Goal: Task Accomplishment & Management: Complete application form

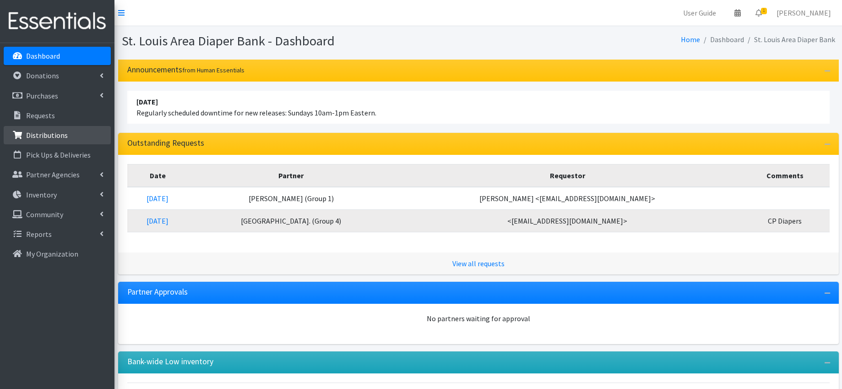
click at [80, 134] on link "Distributions" at bounding box center [57, 135] width 107 height 18
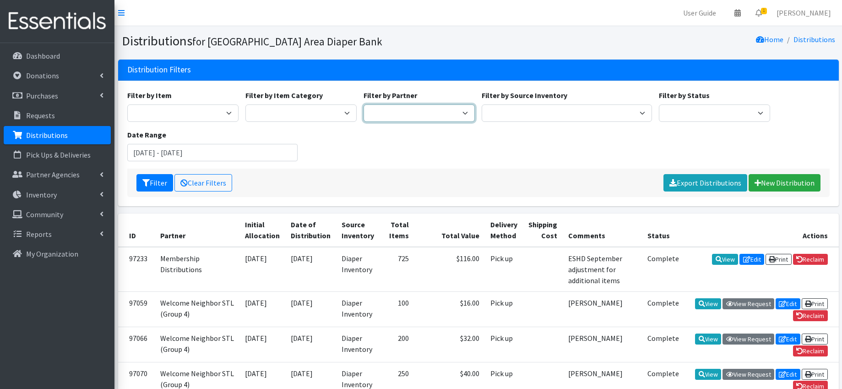
click at [430, 114] on select "Affinia Healthcare (Group 2) Annie Malone (Group 1) Assistance League of St. Lo…" at bounding box center [418, 112] width 111 height 17
select select "3553"
click at [159, 186] on button "Filter" at bounding box center [154, 182] width 37 height 17
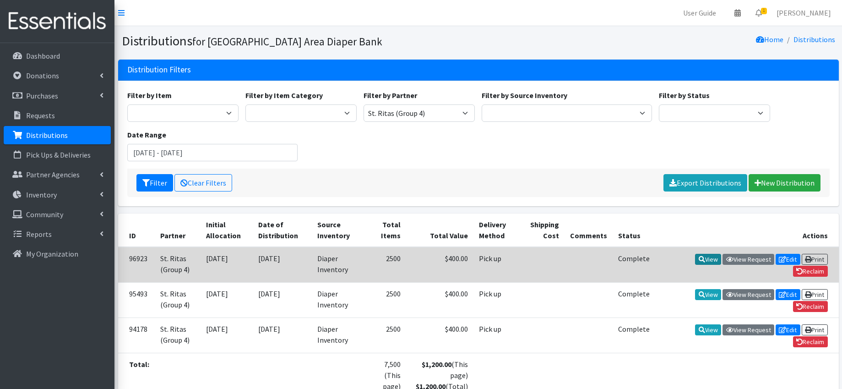
click at [698, 260] on icon at bounding box center [701, 259] width 6 height 6
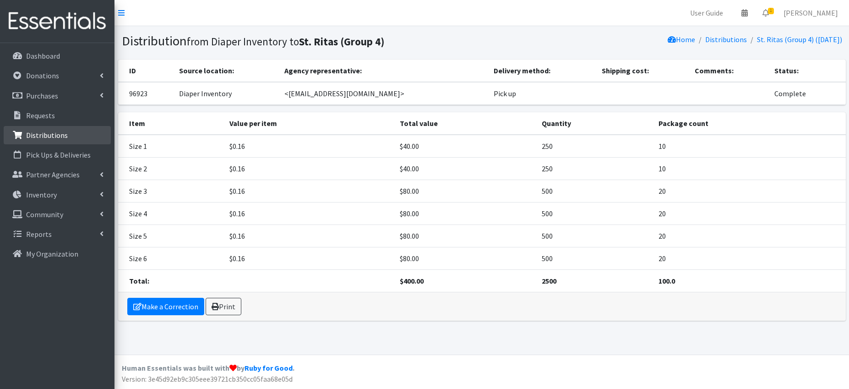
click at [68, 136] on link "Distributions" at bounding box center [57, 135] width 107 height 18
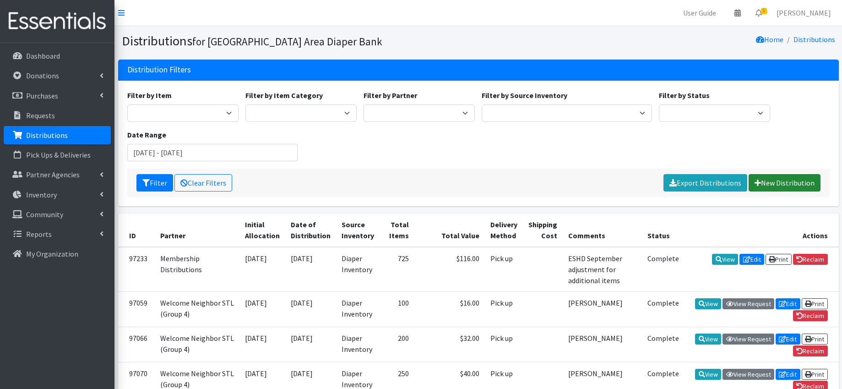
click at [779, 184] on link "New Distribution" at bounding box center [784, 182] width 72 height 17
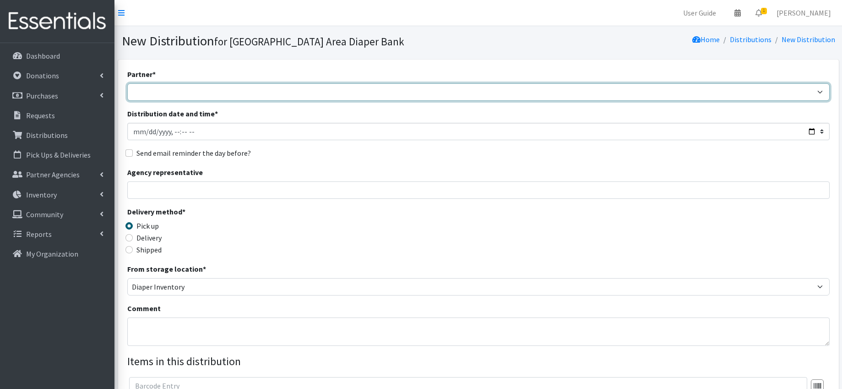
click at [207, 92] on select "Affinia Healthcare (Group 2) Annie Malone (Group 1) Assistance League of St. Lo…" at bounding box center [478, 91] width 702 height 17
select select "3553"
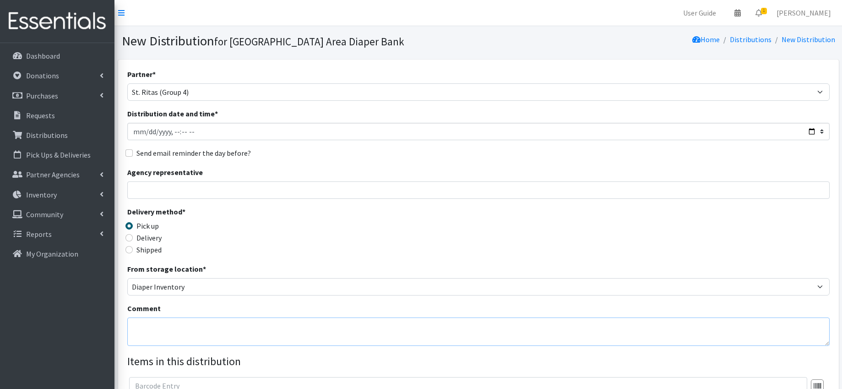
click at [204, 327] on textarea "Comment" at bounding box center [478, 331] width 702 height 28
click at [256, 326] on textarea "October order (placed early but pick up iwll be scheduled" at bounding box center [478, 331] width 702 height 28
drag, startPoint x: 316, startPoint y: 327, endPoint x: 276, endPoint y: 327, distance: 40.3
click at [276, 327] on textarea "October order (placed early but pick up will be scheduled" at bounding box center [478, 331] width 702 height 28
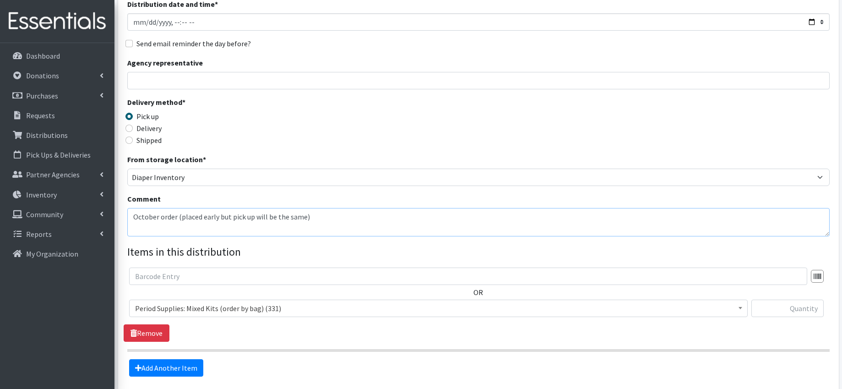
type textarea "October order (placed early but pick up will be the same)"
click at [192, 309] on span "Period Supplies: Mixed Kits (order by bag) (331)" at bounding box center [438, 308] width 606 height 13
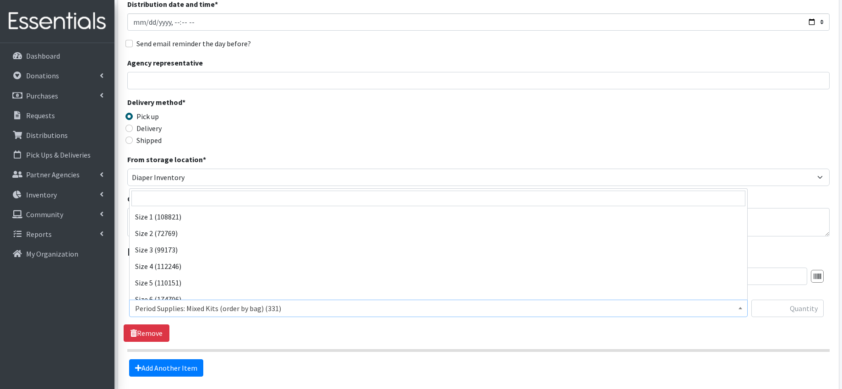
scroll to position [291, 0]
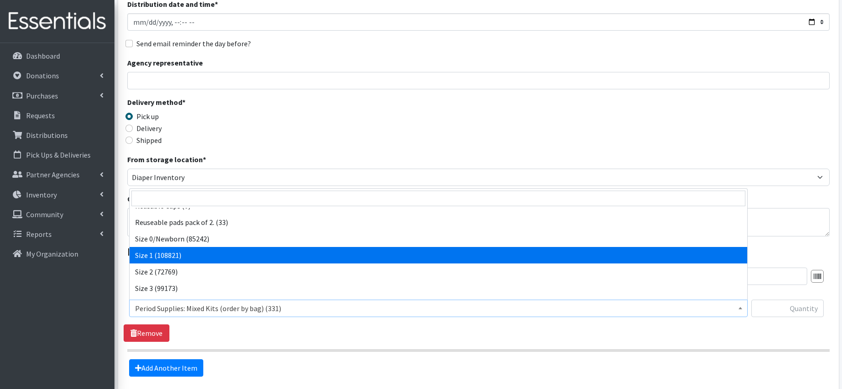
select select "1090"
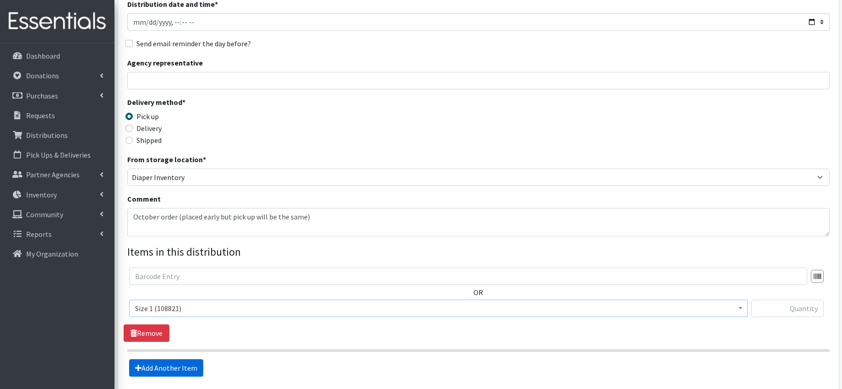
click at [184, 367] on link "Add Another Item" at bounding box center [166, 367] width 74 height 17
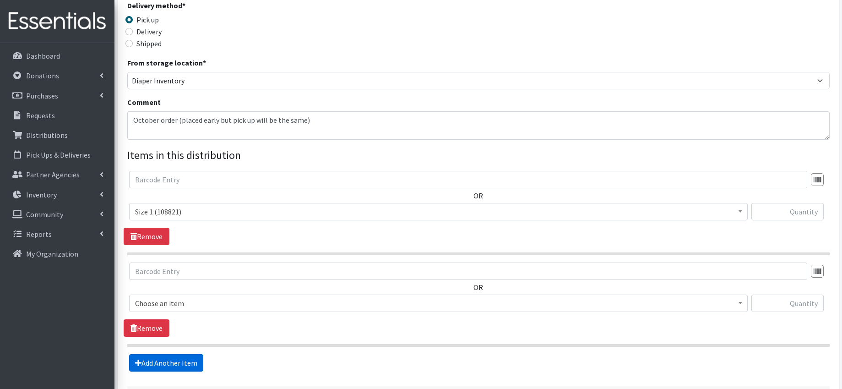
scroll to position [282, 0]
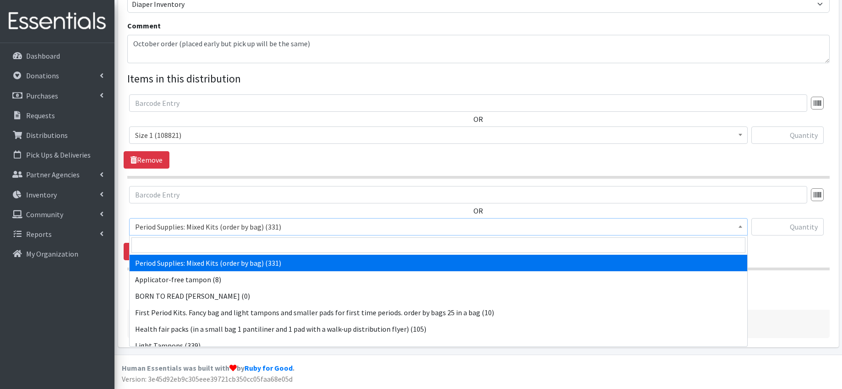
click at [166, 223] on span "Period Supplies: Mixed Kits (order by bag) (331)" at bounding box center [438, 226] width 606 height 13
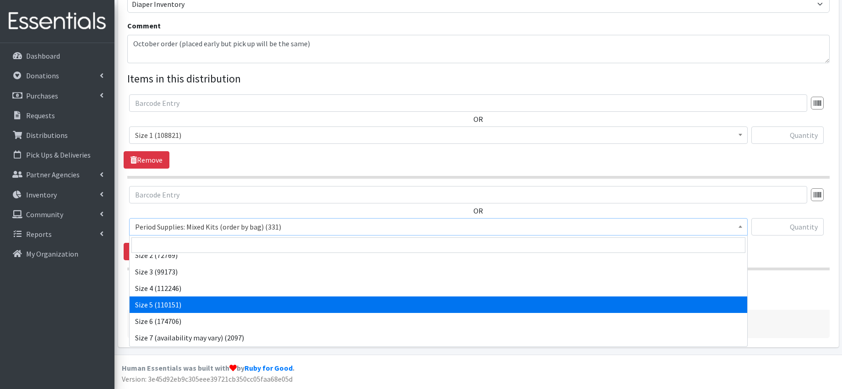
scroll to position [348, 0]
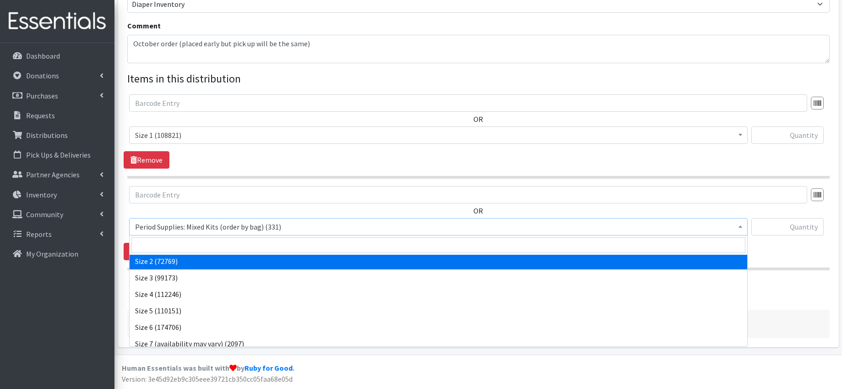
select select "1091"
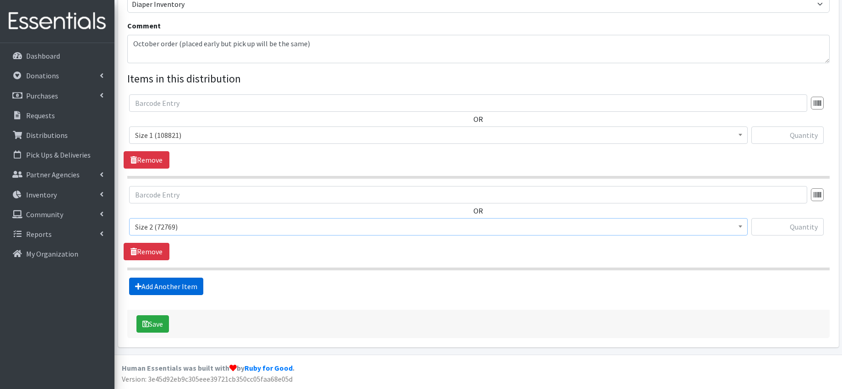
click at [179, 286] on link "Add Another Item" at bounding box center [166, 285] width 74 height 17
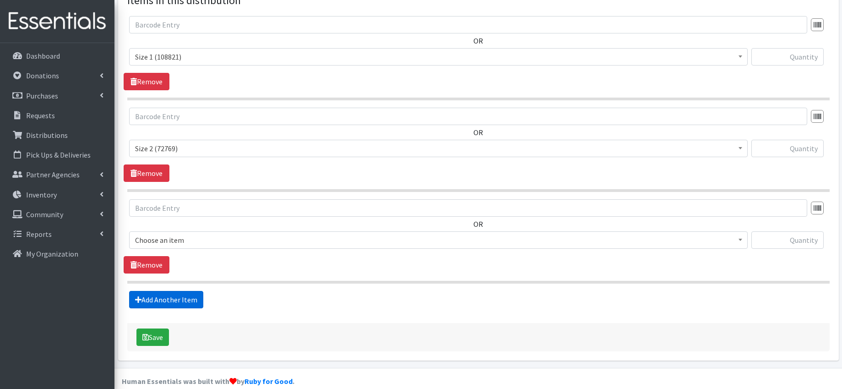
scroll to position [374, 0]
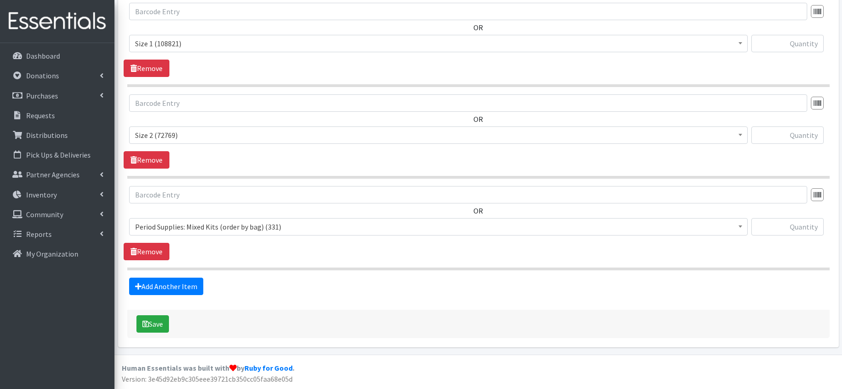
click at [180, 223] on span "Period Supplies: Mixed Kits (order by bag) (331)" at bounding box center [438, 226] width 606 height 13
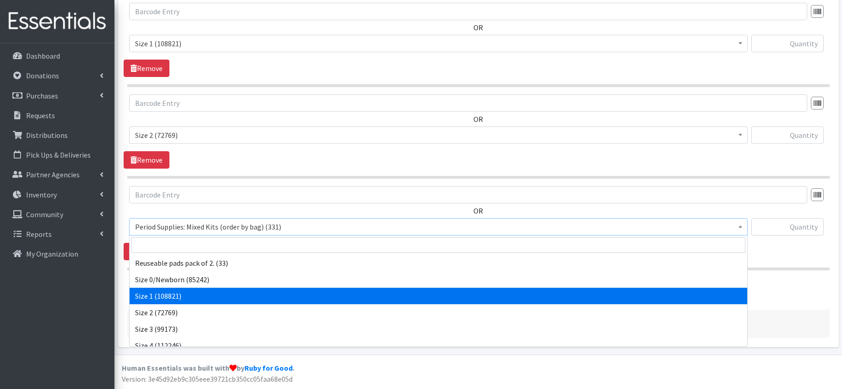
scroll to position [335, 0]
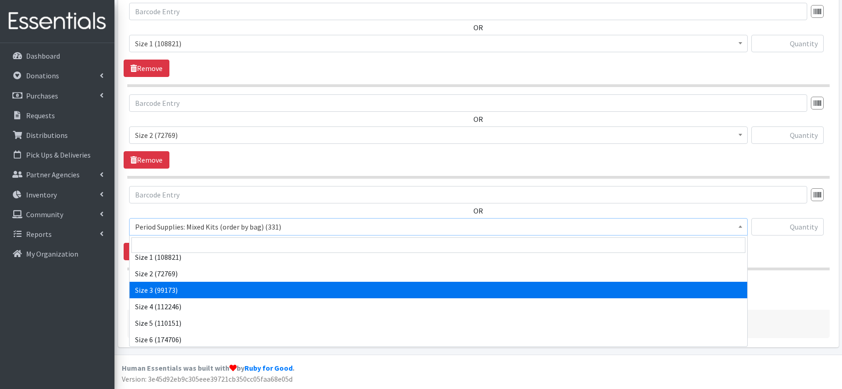
select select "1094"
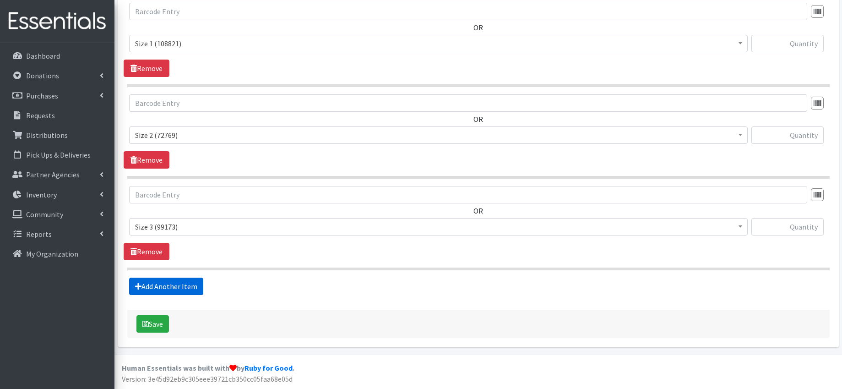
click at [184, 285] on link "Add Another Item" at bounding box center [166, 285] width 74 height 17
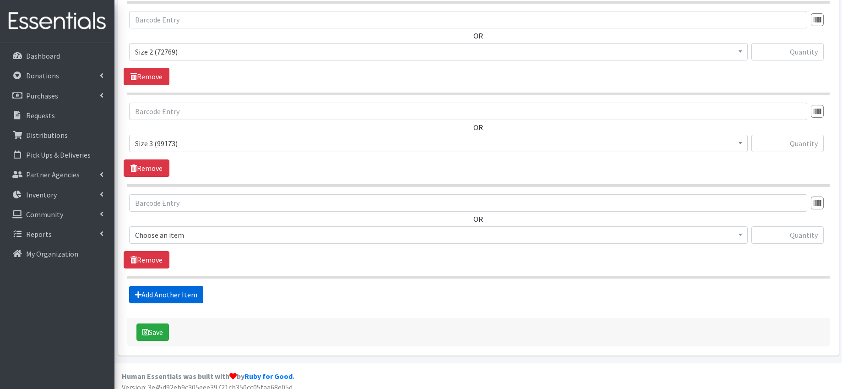
scroll to position [465, 0]
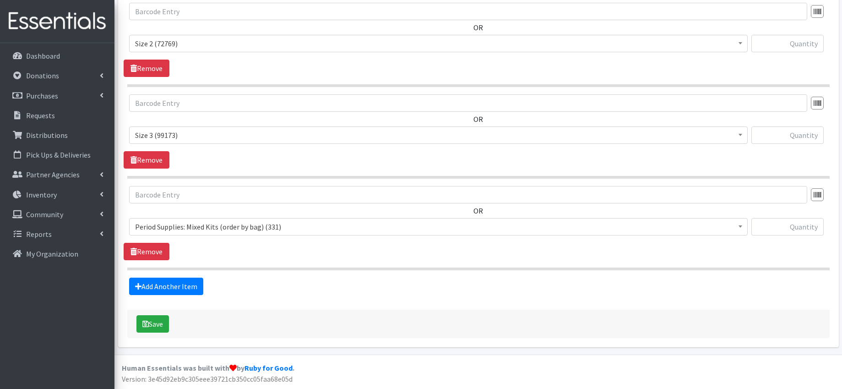
click at [197, 222] on span "Period Supplies: Mixed Kits (order by bag) (331)" at bounding box center [438, 226] width 606 height 13
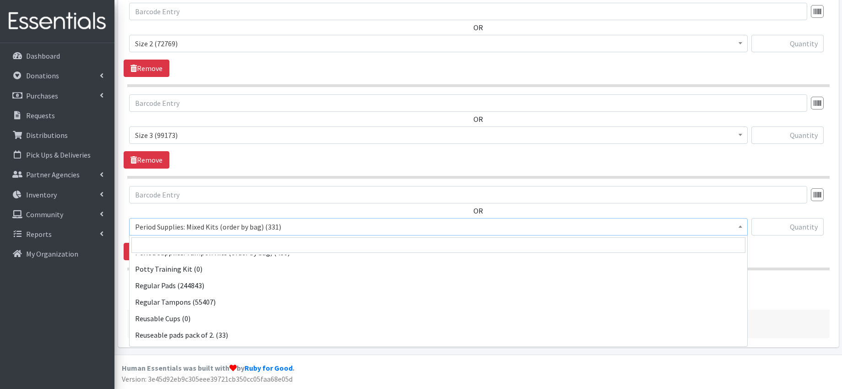
scroll to position [354, 0]
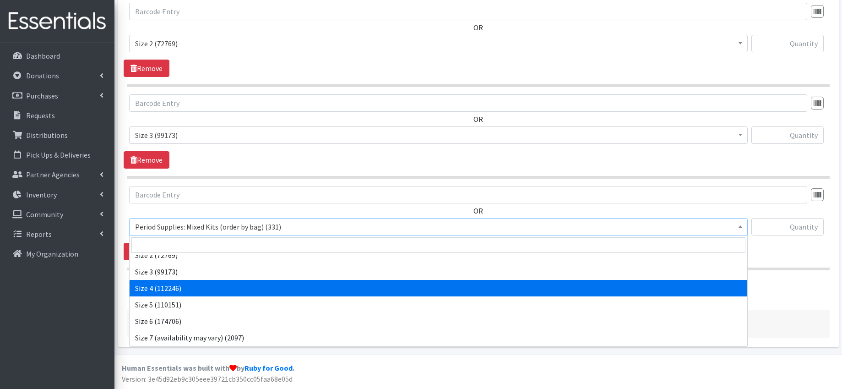
select select "1097"
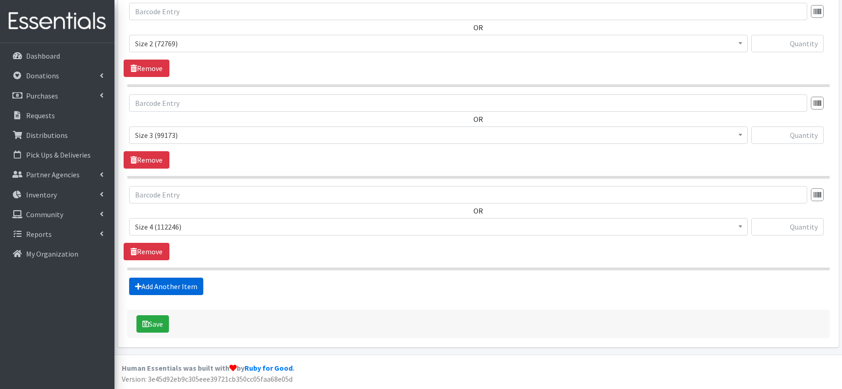
click at [183, 284] on link "Add Another Item" at bounding box center [166, 285] width 74 height 17
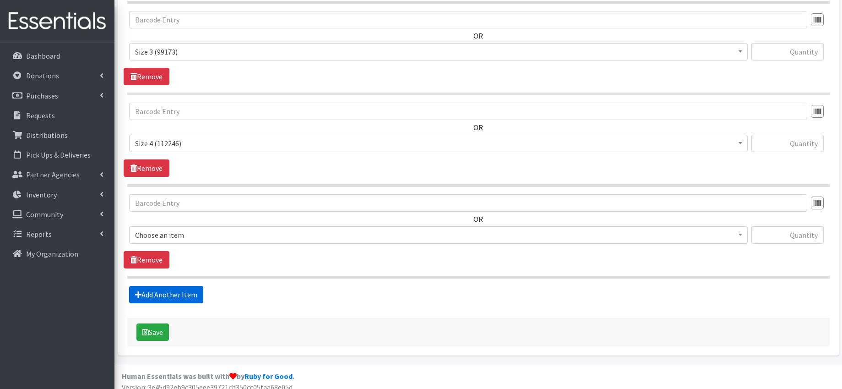
scroll to position [557, 0]
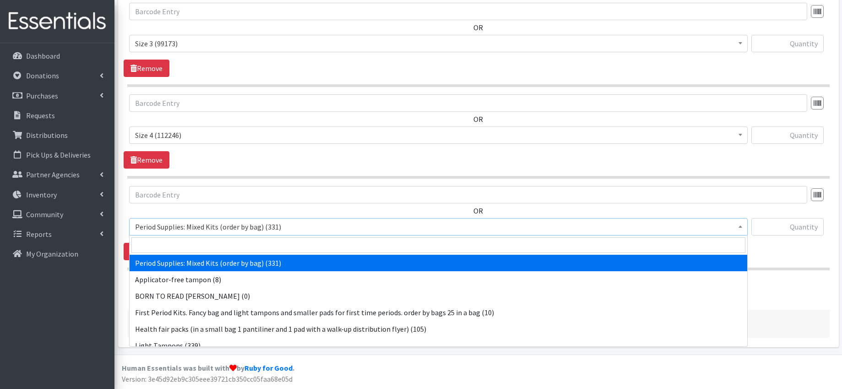
click at [210, 225] on span "Period Supplies: Mixed Kits (order by bag) (331)" at bounding box center [438, 226] width 606 height 13
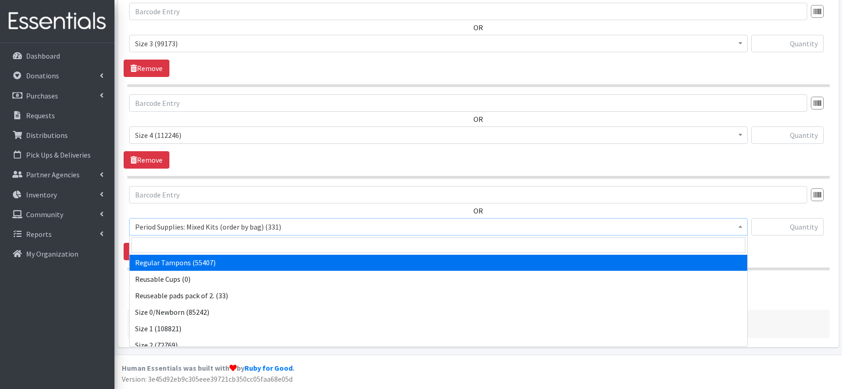
scroll to position [373, 0]
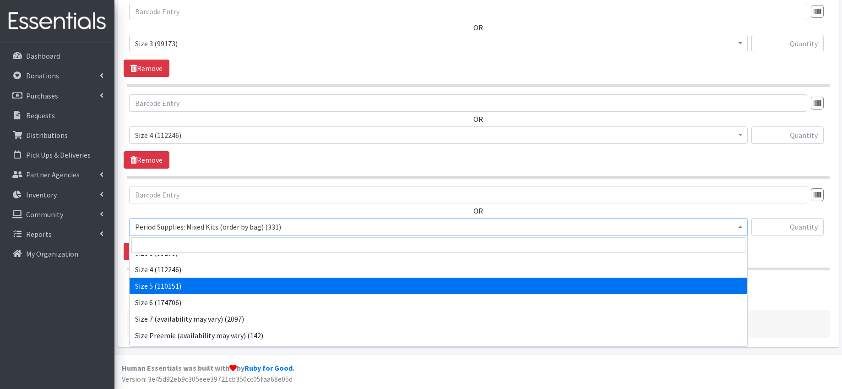
select select "1098"
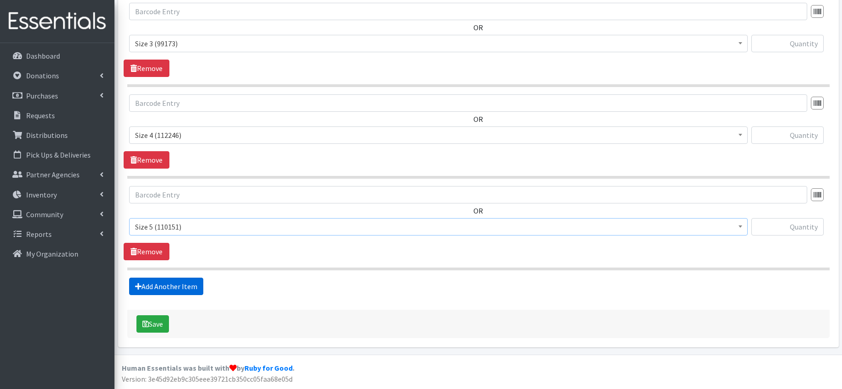
click at [190, 287] on link "Add Another Item" at bounding box center [166, 285] width 74 height 17
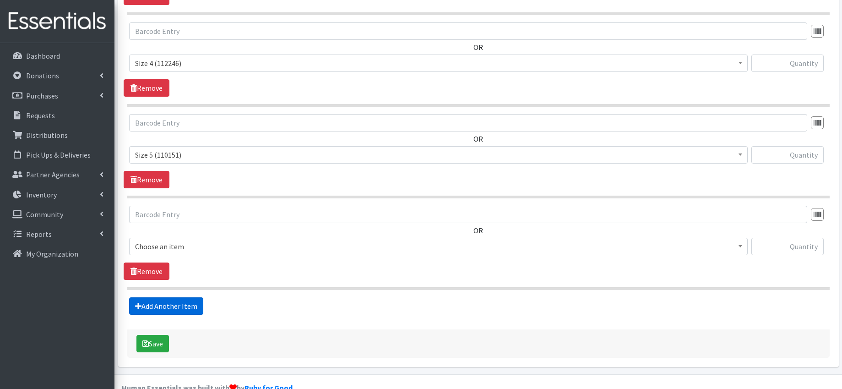
scroll to position [649, 0]
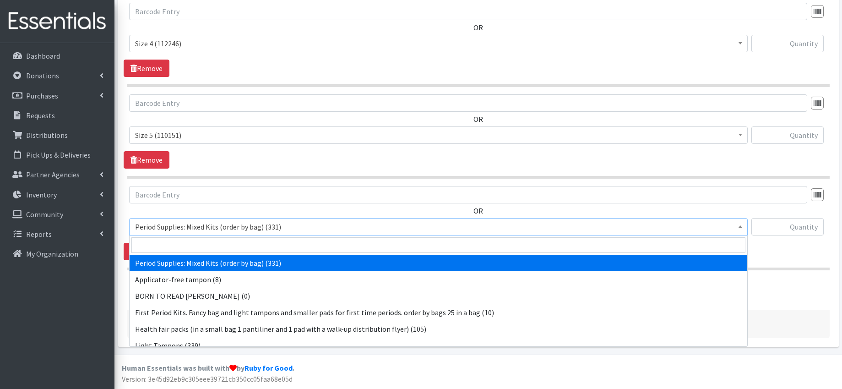
click at [202, 227] on span "Period Supplies: Mixed Kits (order by bag) (331)" at bounding box center [438, 226] width 606 height 13
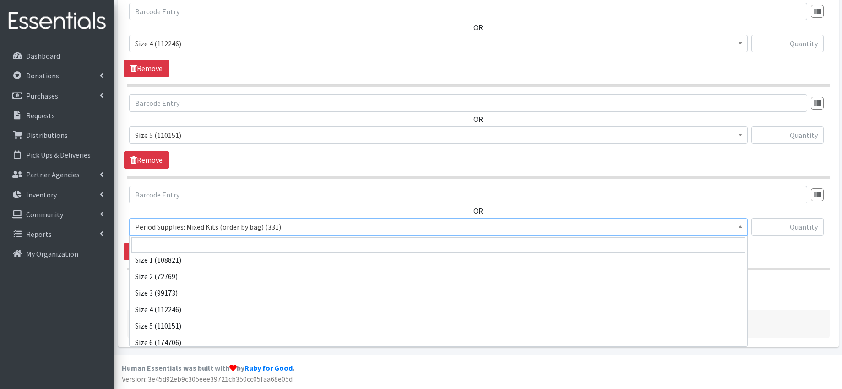
scroll to position [339, 0]
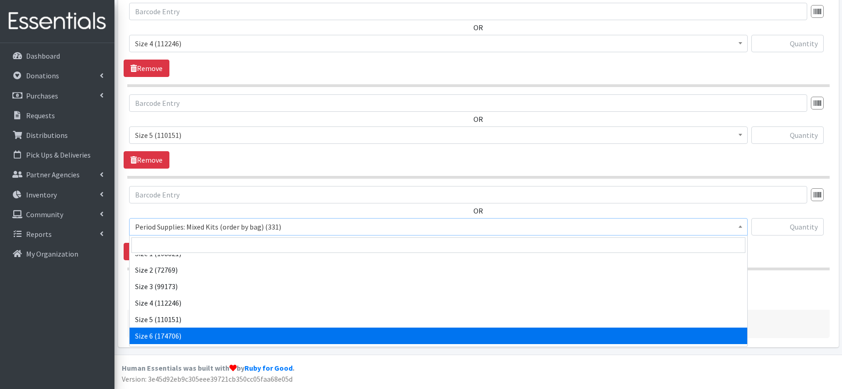
select select "1100"
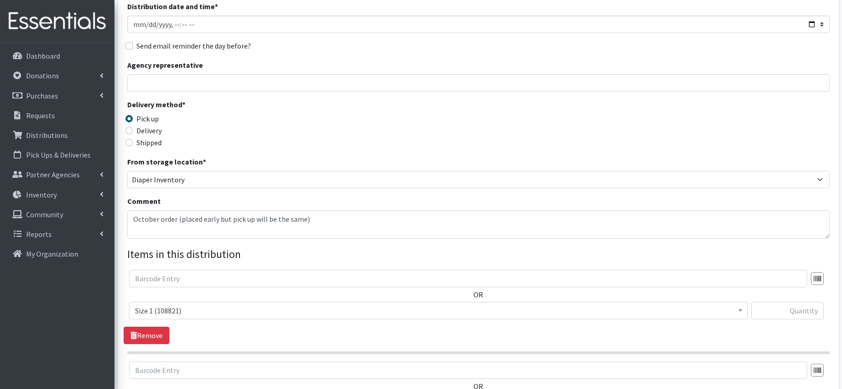
scroll to position [154, 0]
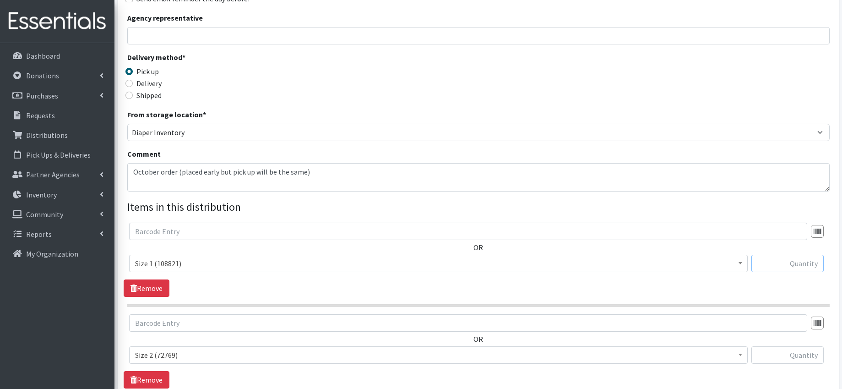
click at [802, 266] on input "text" at bounding box center [787, 262] width 72 height 17
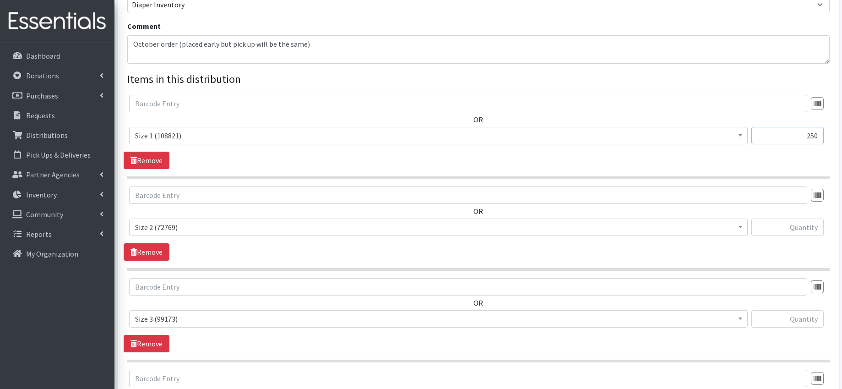
type input "250"
click at [806, 229] on input "text" at bounding box center [787, 226] width 72 height 17
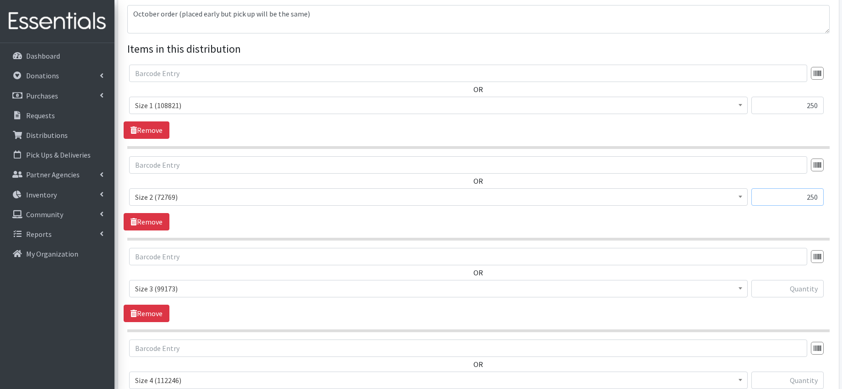
scroll to position [350, 0]
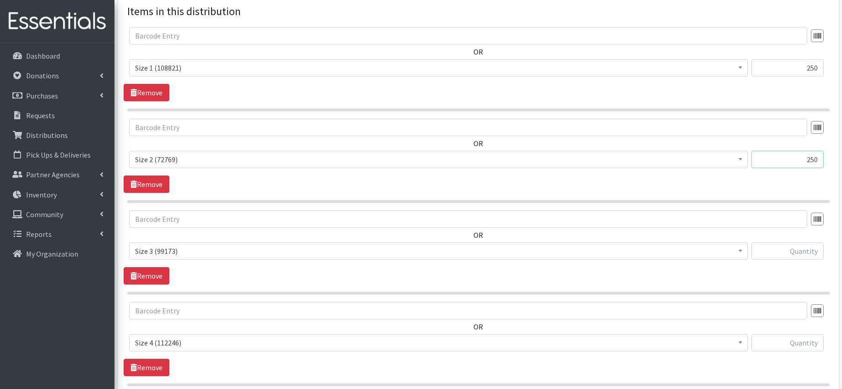
type input "250"
click at [810, 253] on input "text" at bounding box center [787, 250] width 72 height 17
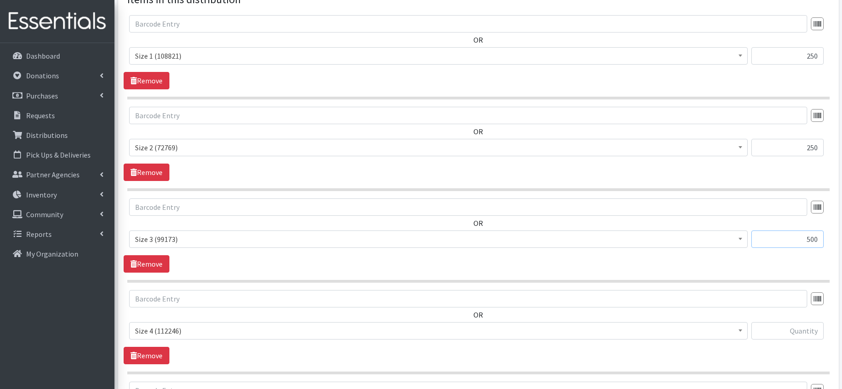
type input "500"
click at [801, 327] on input "text" at bounding box center [787, 330] width 72 height 17
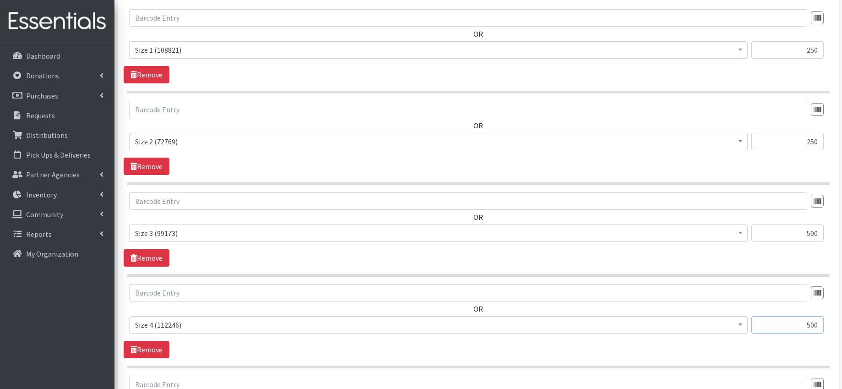
scroll to position [517, 0]
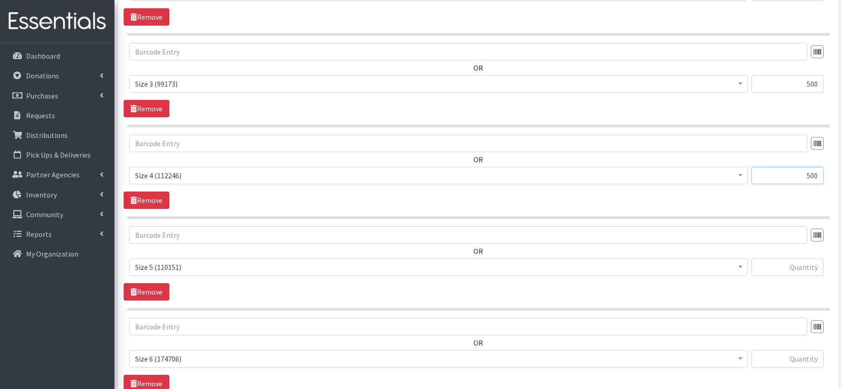
type input "500"
click at [797, 266] on input "text" at bounding box center [787, 266] width 72 height 17
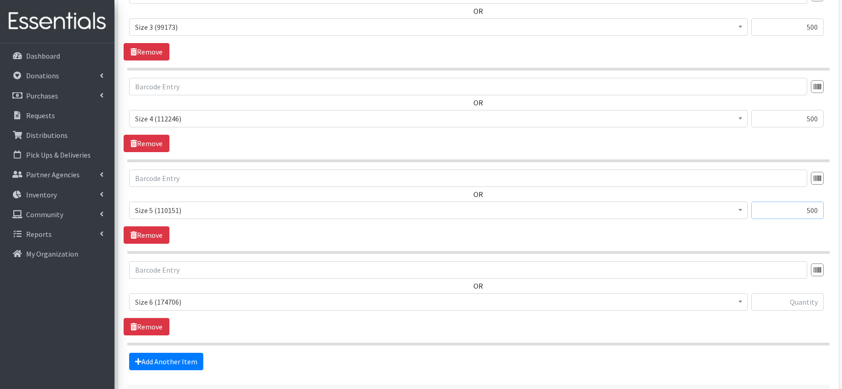
scroll to position [619, 0]
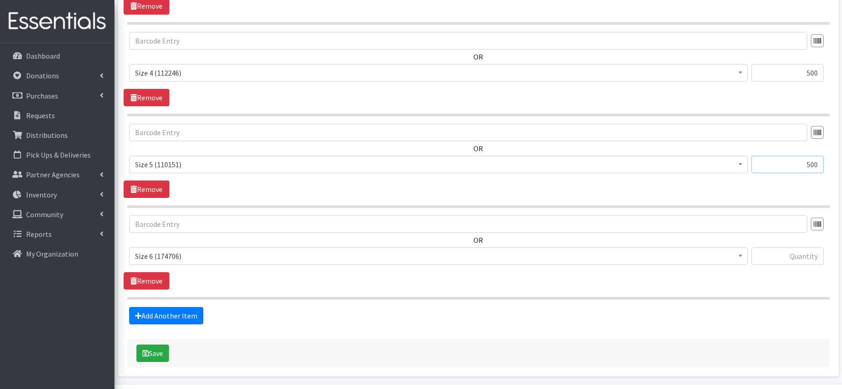
type input "500"
click at [799, 256] on input "text" at bounding box center [787, 255] width 72 height 17
type input "500"
click at [161, 351] on button "Save" at bounding box center [152, 352] width 32 height 17
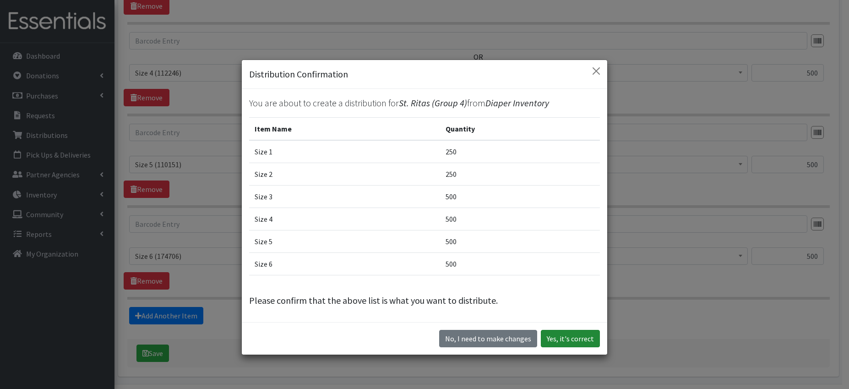
click at [575, 338] on button "Yes, it's correct" at bounding box center [570, 338] width 59 height 17
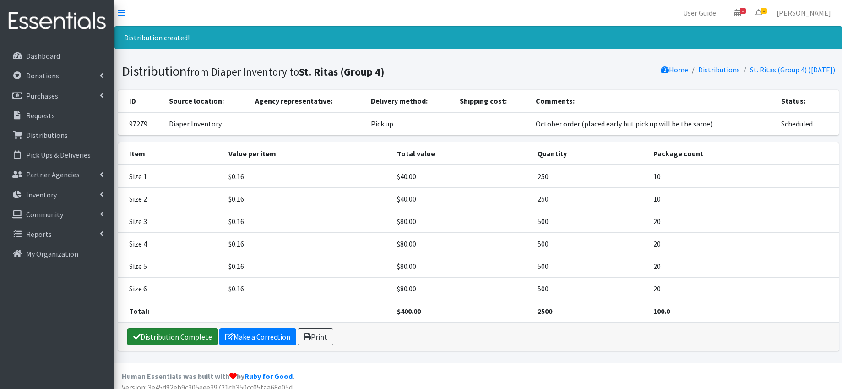
click at [167, 335] on link "Distribution Complete" at bounding box center [172, 336] width 91 height 17
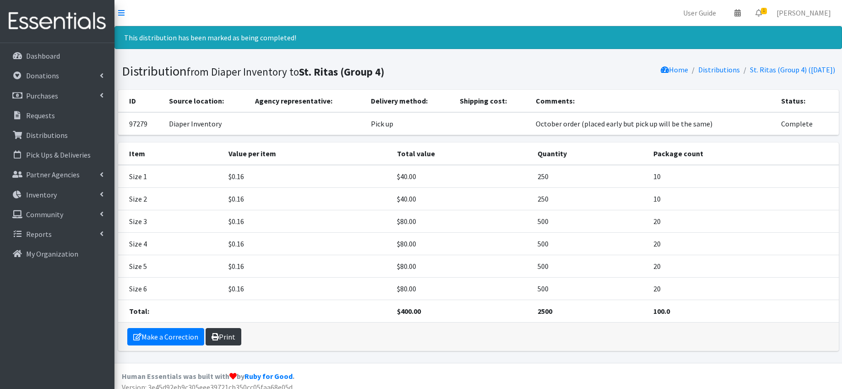
click at [227, 335] on link "Print" at bounding box center [224, 336] width 36 height 17
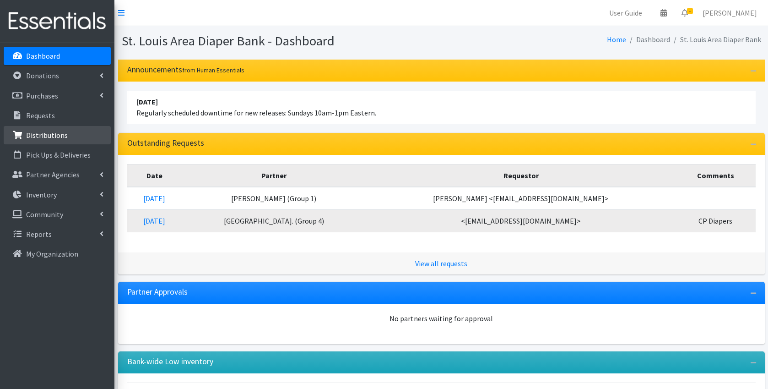
click at [52, 138] on p "Distributions" at bounding box center [47, 134] width 42 height 9
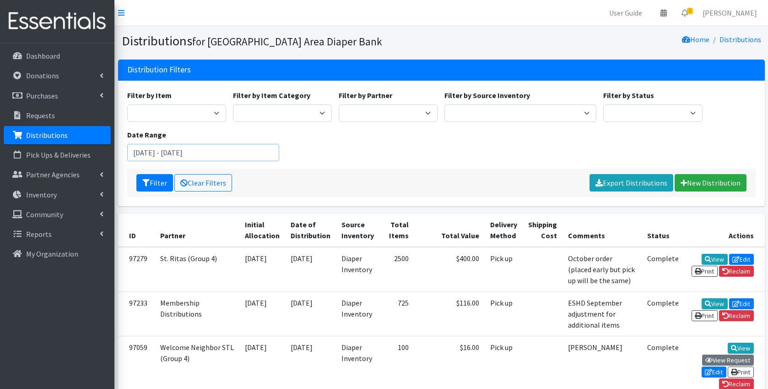
click at [188, 156] on input "July 26, 2025 - October 26, 2025" at bounding box center [203, 152] width 152 height 17
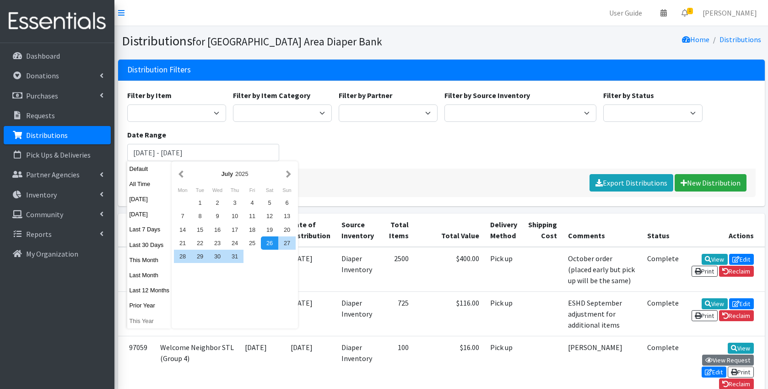
click at [148, 320] on button "This Year" at bounding box center [149, 320] width 45 height 13
type input "January 1, 2025 - December 31, 2025"
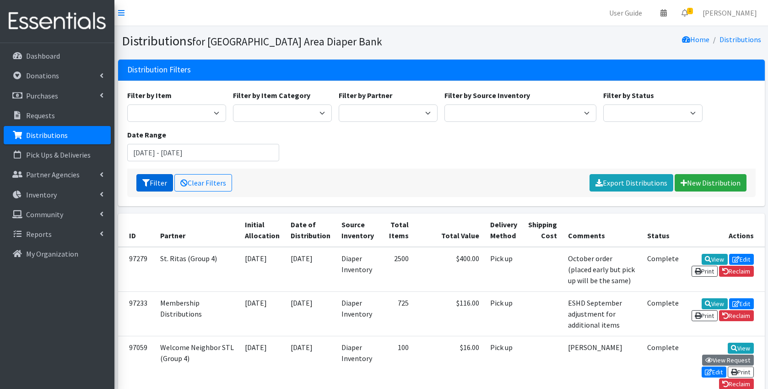
click at [154, 182] on button "Filter" at bounding box center [154, 182] width 37 height 17
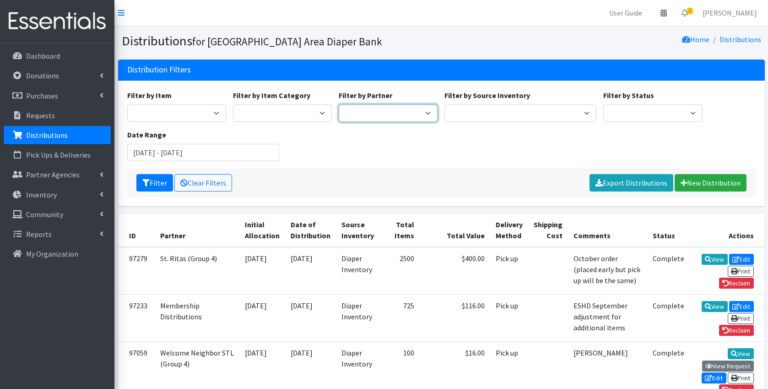
click at [402, 114] on select "Affinia Healthcare (Group 2) Annie Malone (Group 1) Assistance League of St. Lo…" at bounding box center [388, 112] width 99 height 17
select select "731"
click at [158, 182] on button "Filter" at bounding box center [154, 182] width 37 height 17
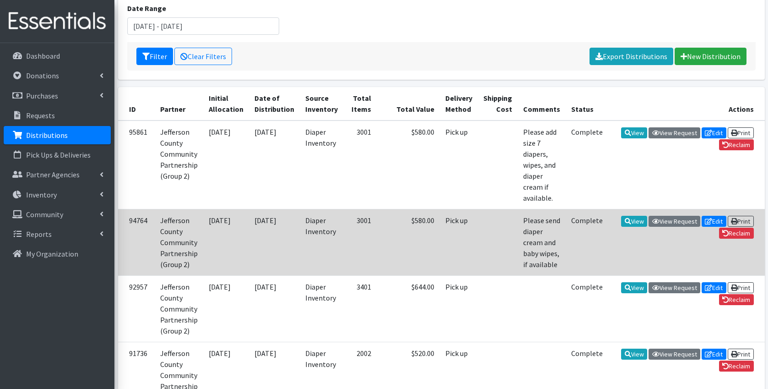
scroll to position [132, 0]
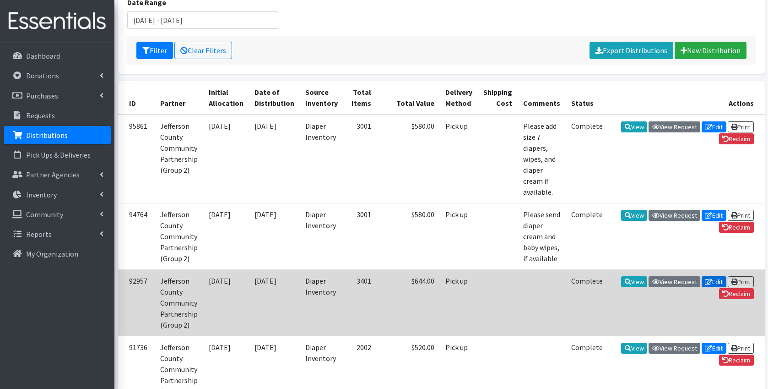
click at [717, 280] on link "Edit" at bounding box center [714, 281] width 25 height 11
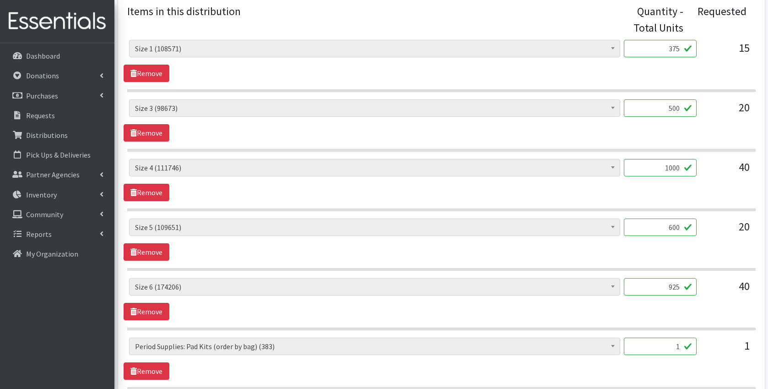
scroll to position [381, 0]
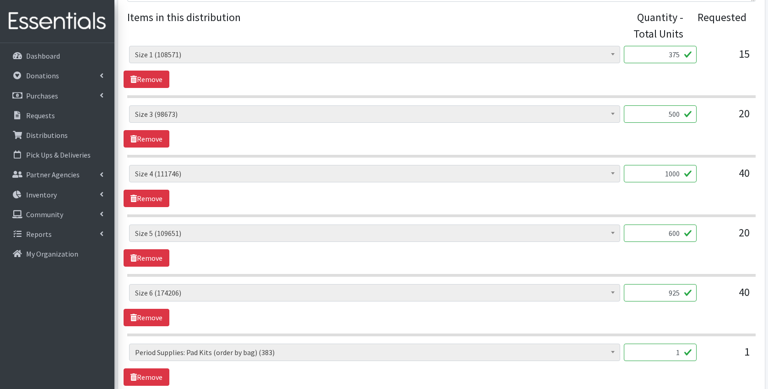
click at [679, 233] on input "600" at bounding box center [660, 232] width 73 height 17
type input "675"
click at [679, 293] on input "925" at bounding box center [660, 292] width 73 height 17
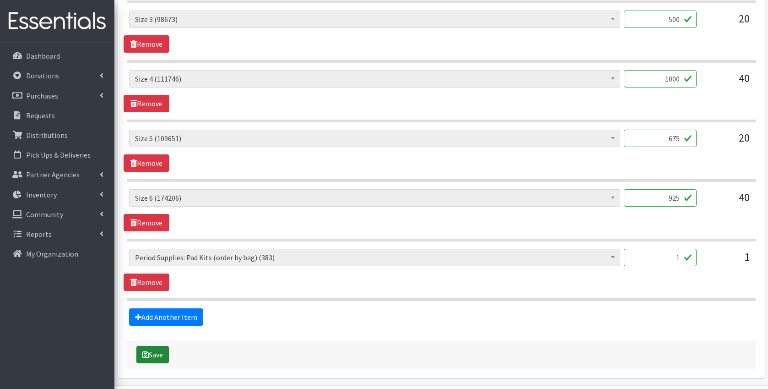
click at [154, 355] on button "Save" at bounding box center [152, 354] width 32 height 17
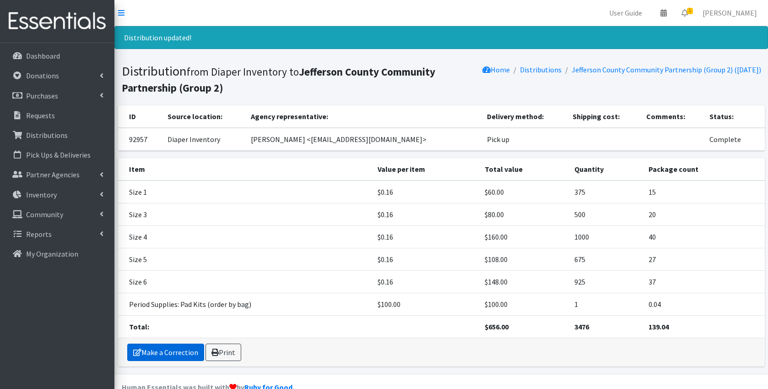
click at [174, 350] on link "Make a Correction" at bounding box center [165, 351] width 77 height 17
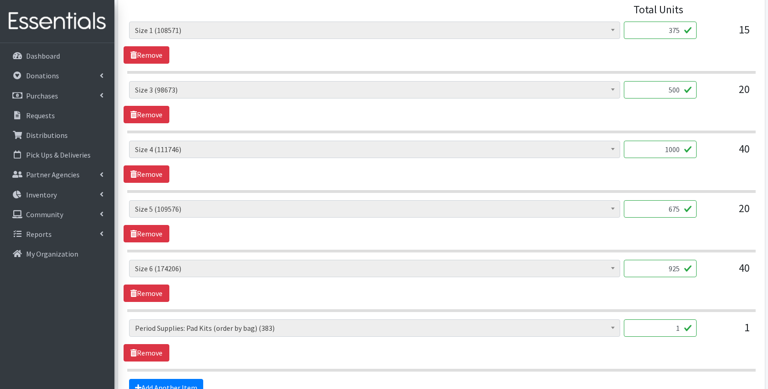
scroll to position [507, 0]
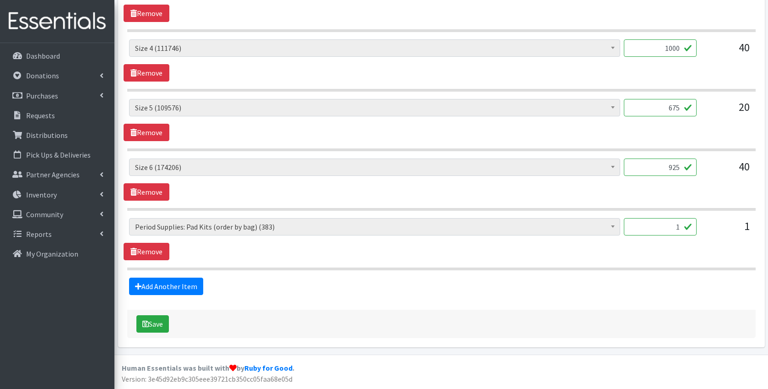
click at [673, 108] on input "675" at bounding box center [660, 107] width 73 height 17
type input "575"
click at [155, 326] on button "Save" at bounding box center [152, 323] width 32 height 17
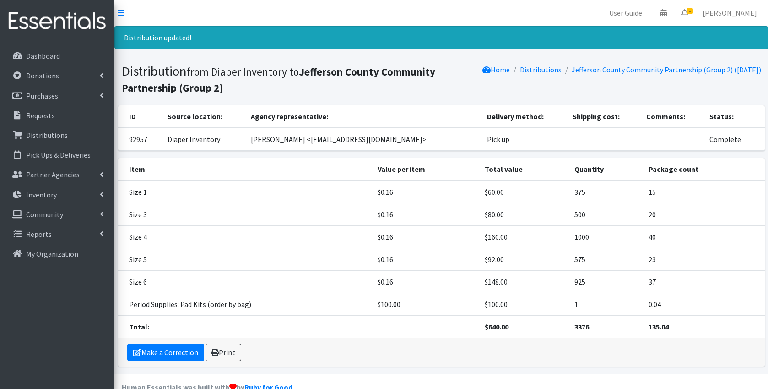
scroll to position [19, 0]
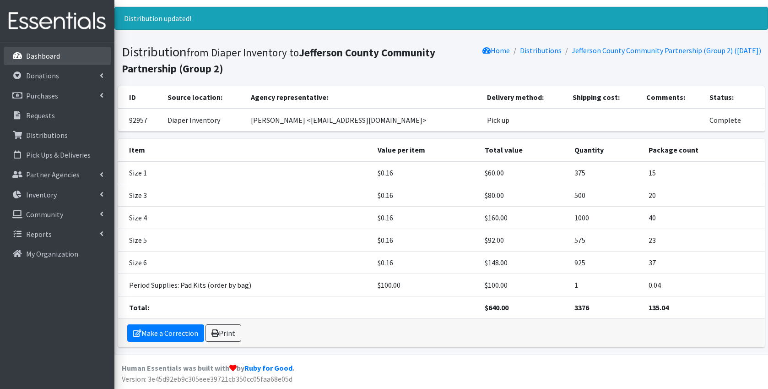
click at [43, 58] on p "Dashboard" at bounding box center [43, 55] width 34 height 9
